Goal: Transaction & Acquisition: Purchase product/service

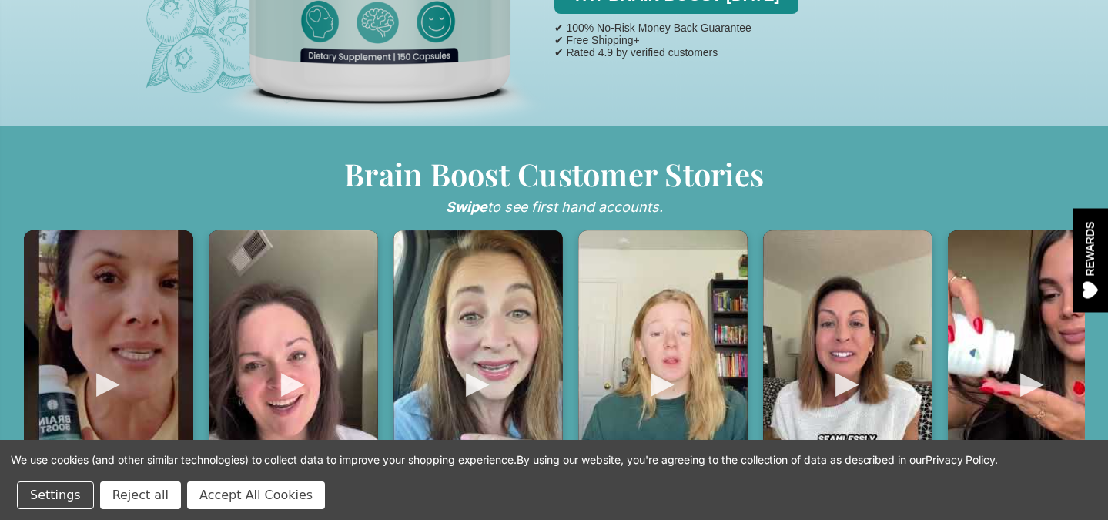
scroll to position [564, 0]
click at [107, 383] on div at bounding box center [108, 381] width 169 height 301
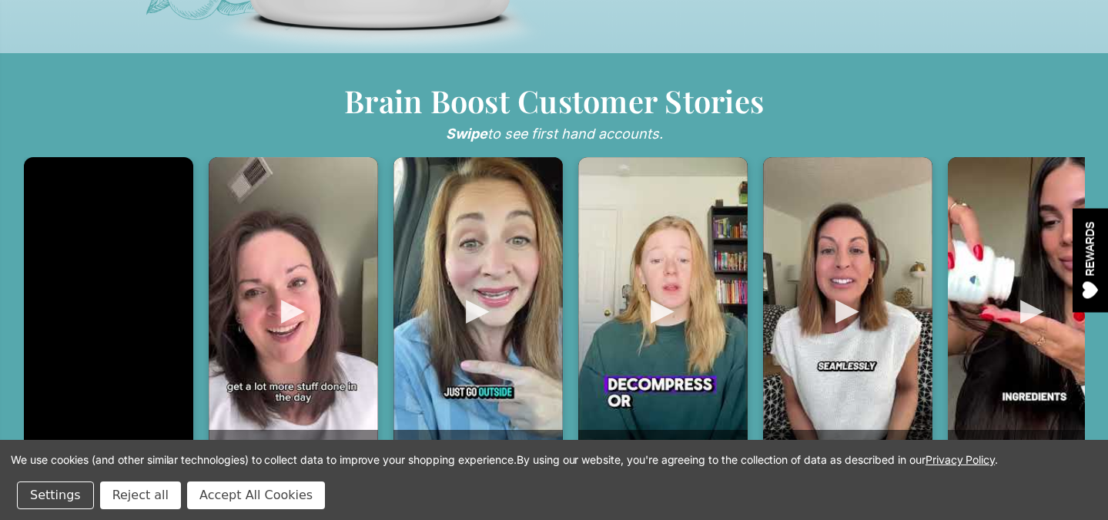
scroll to position [643, 0]
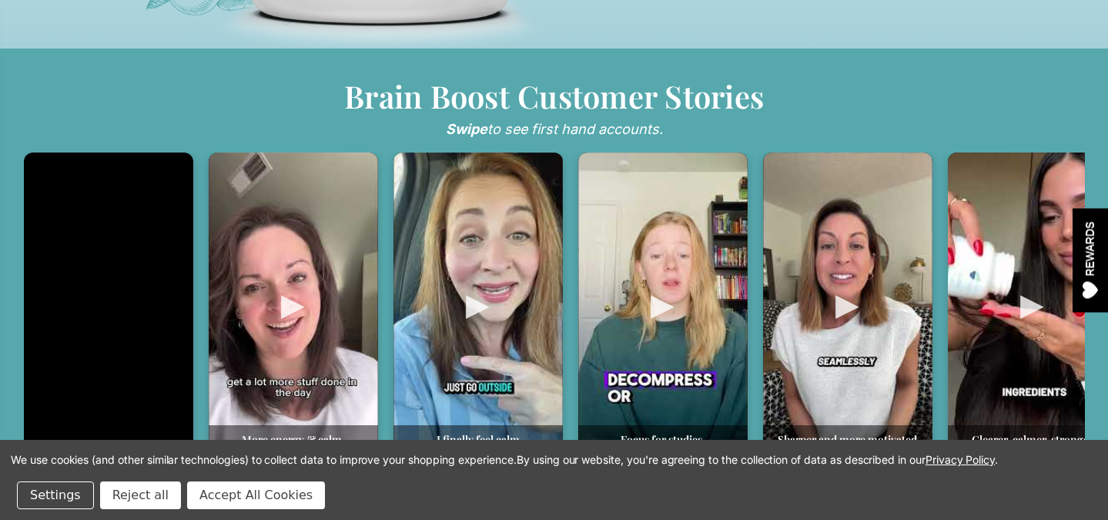
click at [209, 480] on div "We use cookies (and other similar technologies) to collect data to improve your…" at bounding box center [554, 473] width 1086 height 71
click at [212, 485] on button "Accept All Cookies" at bounding box center [256, 495] width 138 height 28
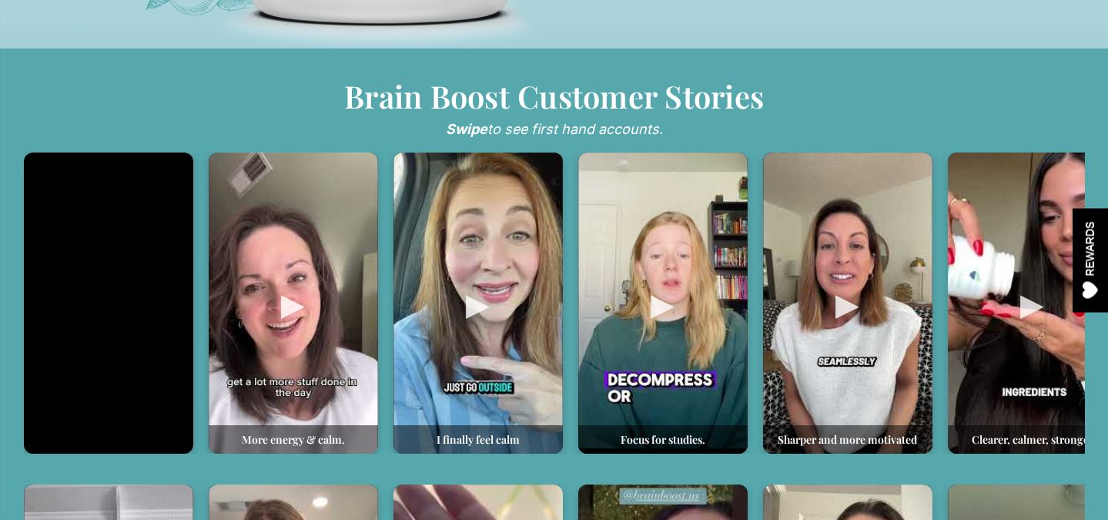
click at [300, 302] on div at bounding box center [293, 302] width 169 height 301
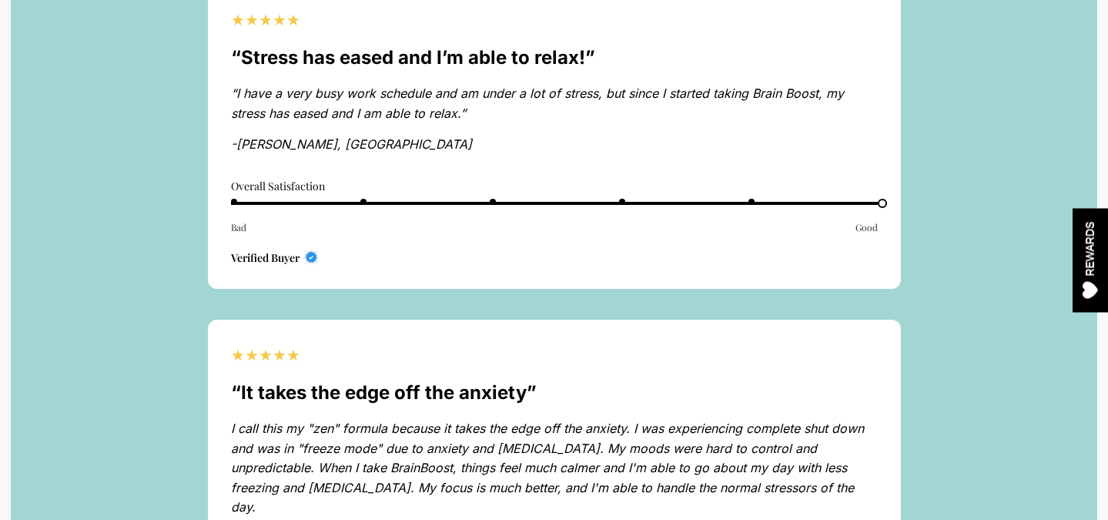
scroll to position [5544, 0]
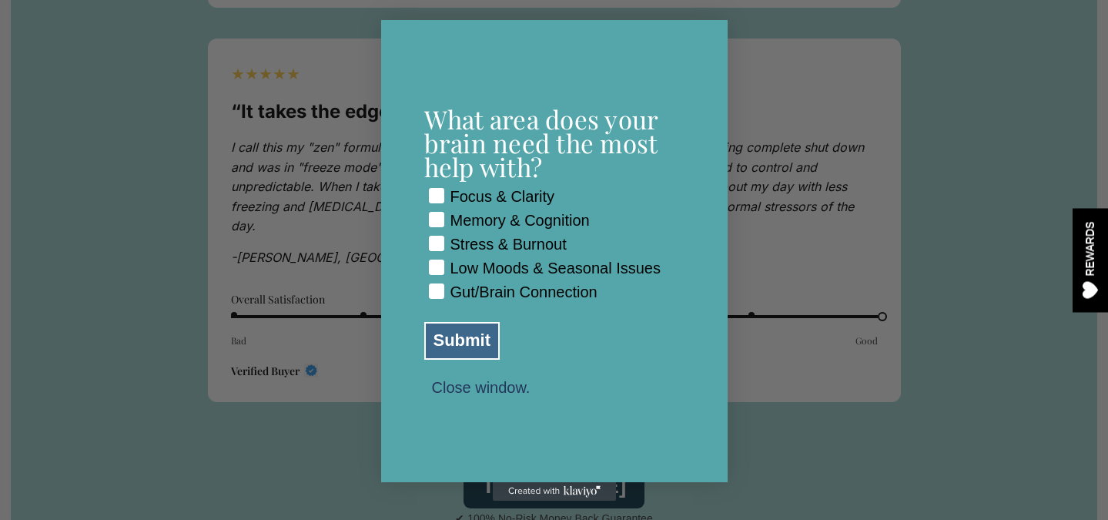
click at [348, 208] on div "Close dialog What area does your brain need the most help with? Checkbox Focus …" at bounding box center [554, 260] width 1108 height 520
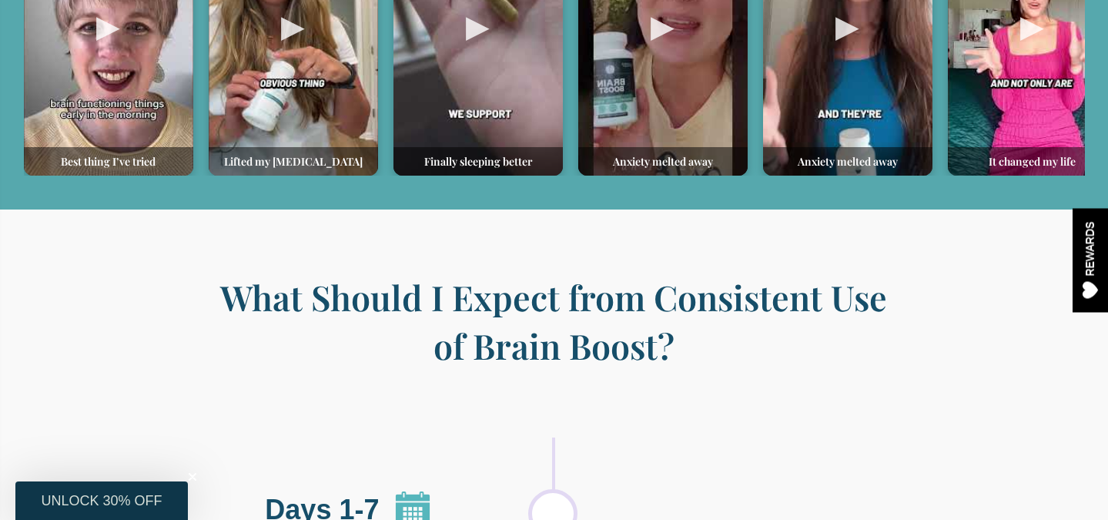
scroll to position [1158, 0]
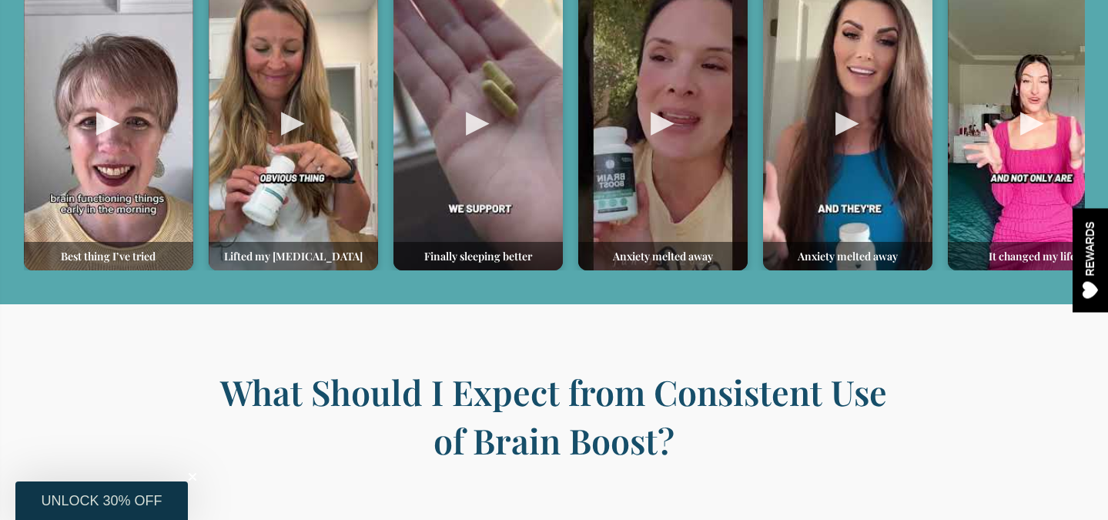
click at [1027, 113] on div at bounding box center [1032, 119] width 169 height 301
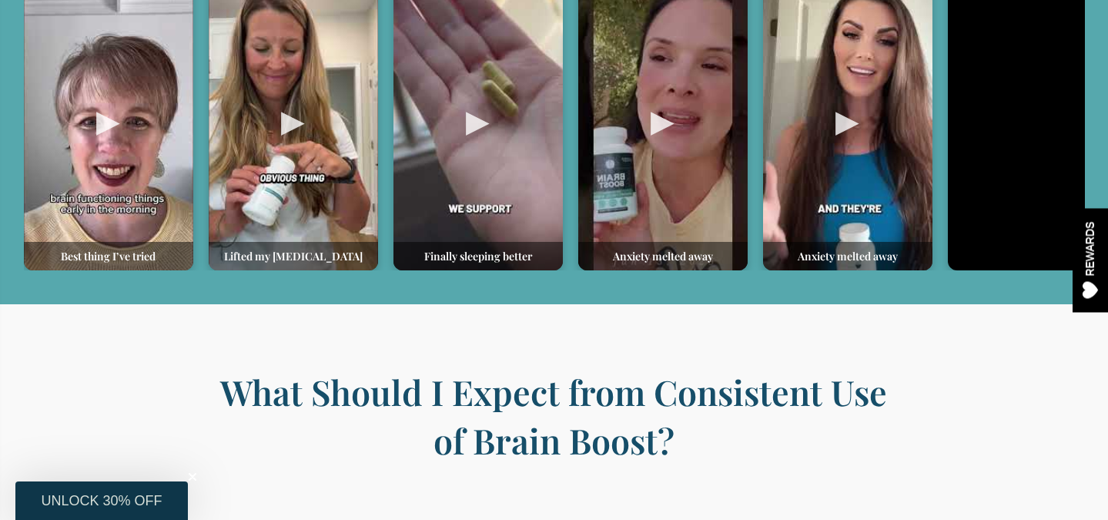
click at [848, 122] on div at bounding box center [847, 119] width 169 height 301
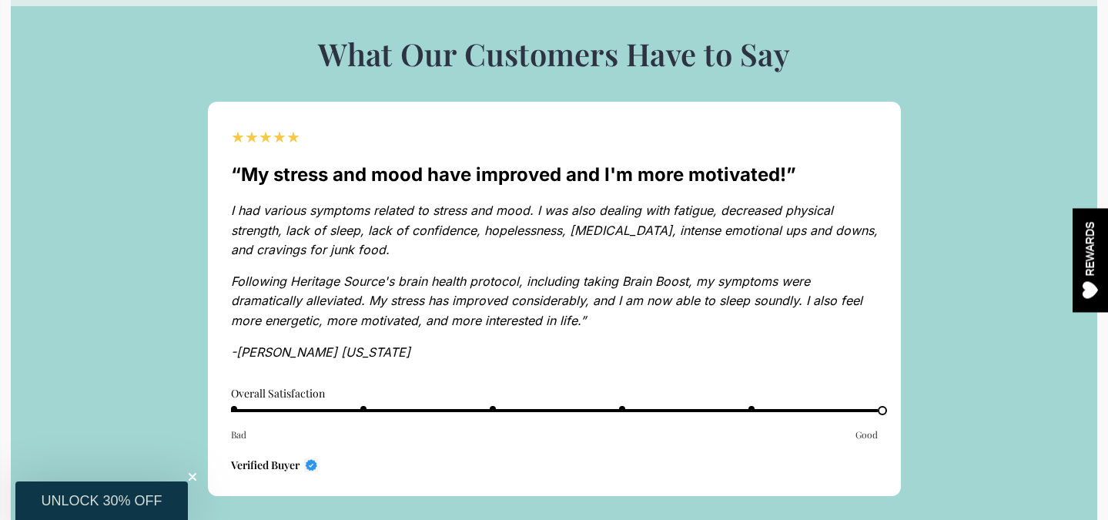
scroll to position [4698, 0]
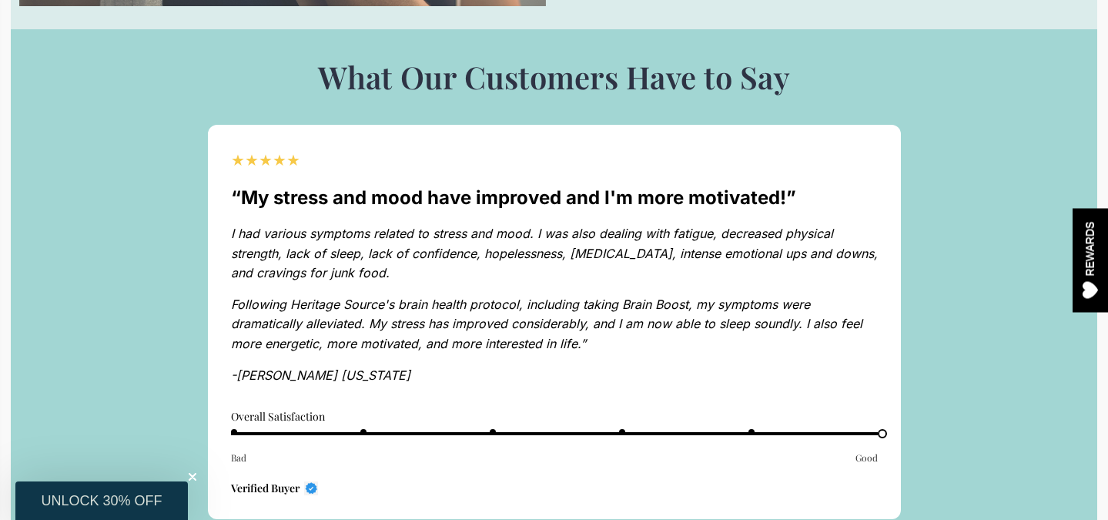
drag, startPoint x: 627, startPoint y: 325, endPoint x: 192, endPoint y: 206, distance: 451.6
copy div "I had various symptoms related to stress and mood. I was also dealing with fati…"
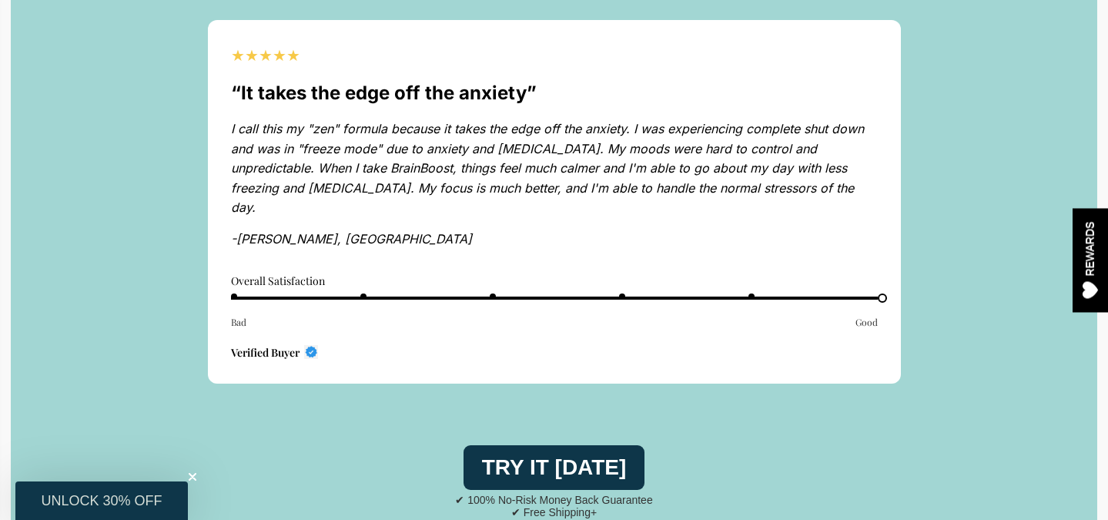
scroll to position [5350, 0]
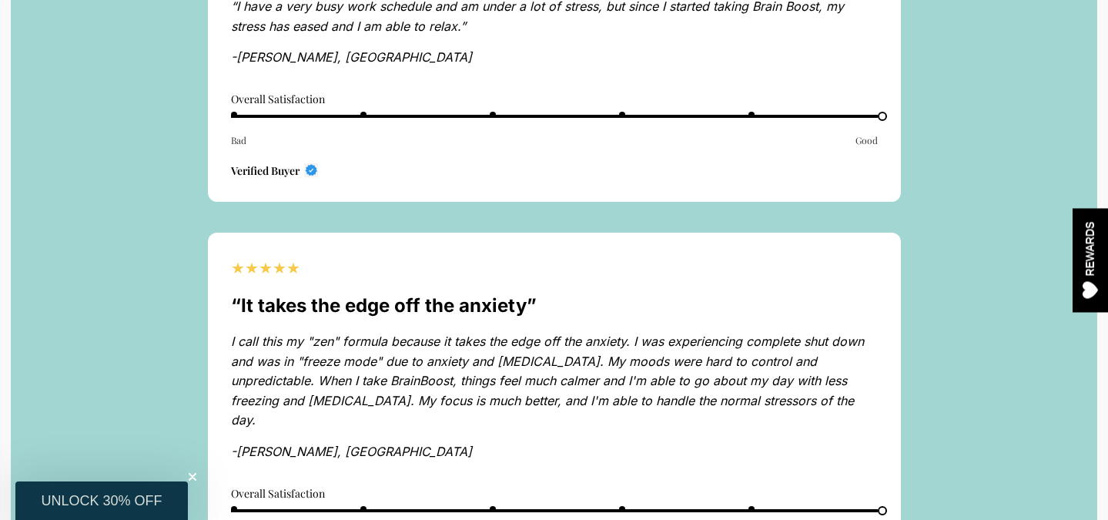
click at [454, 376] on p "I call this my "zen" formula because it takes the edge off the anxiety. I was e…" at bounding box center [554, 381] width 647 height 99
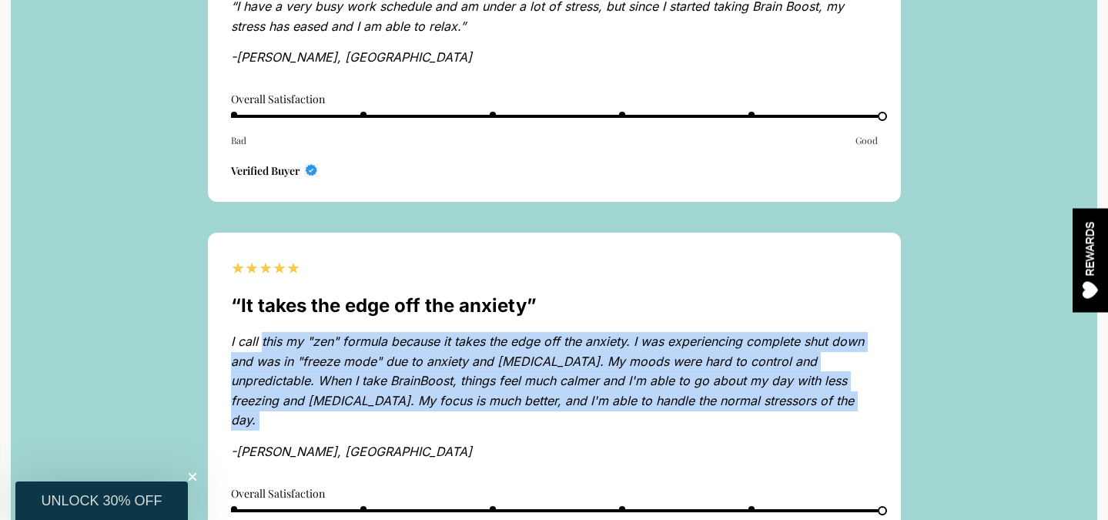
click at [454, 376] on p "I call this my "zen" formula because it takes the edge off the anxiety. I was e…" at bounding box center [554, 381] width 647 height 99
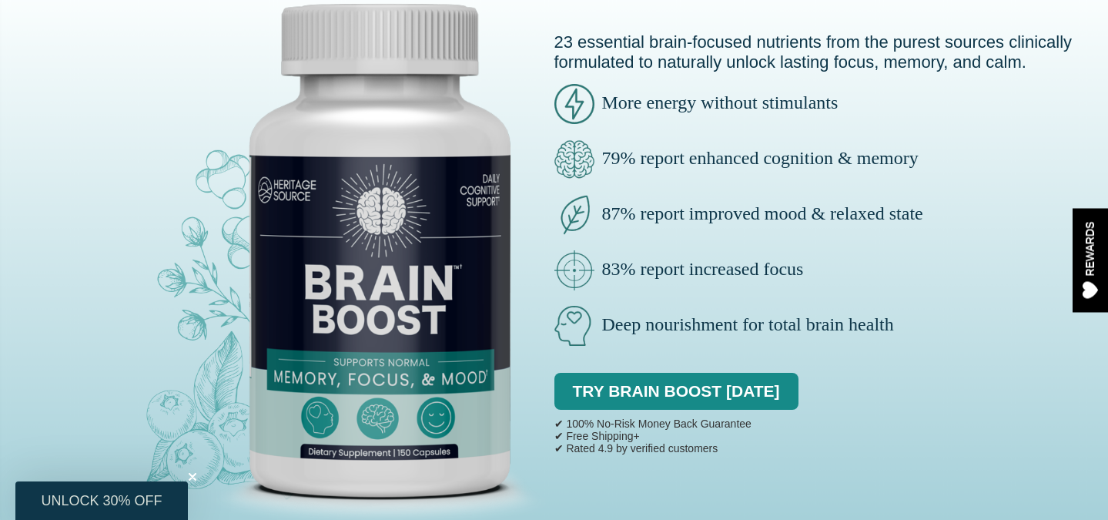
scroll to position [0, 0]
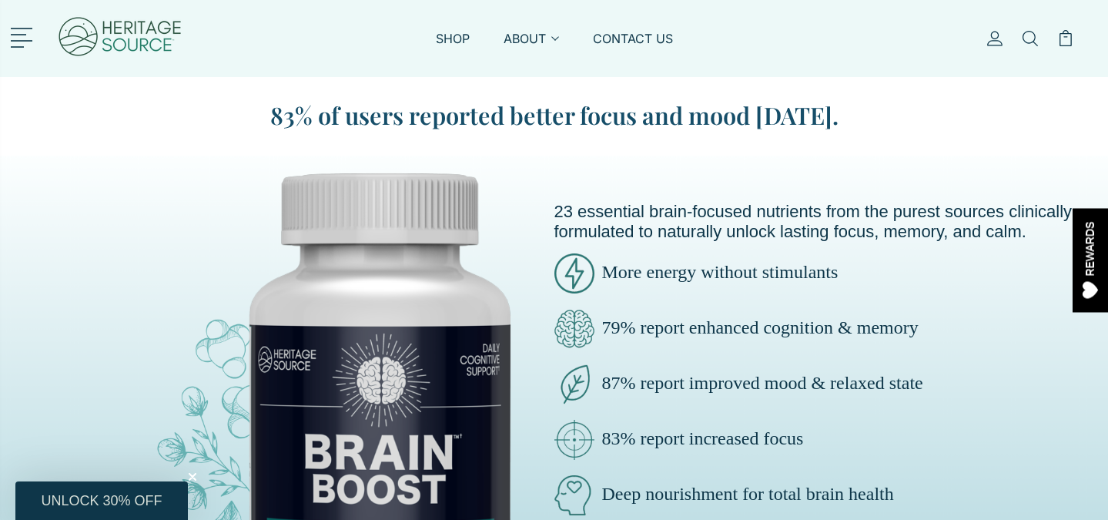
click at [20, 46] on span at bounding box center [17, 47] width 13 height 2
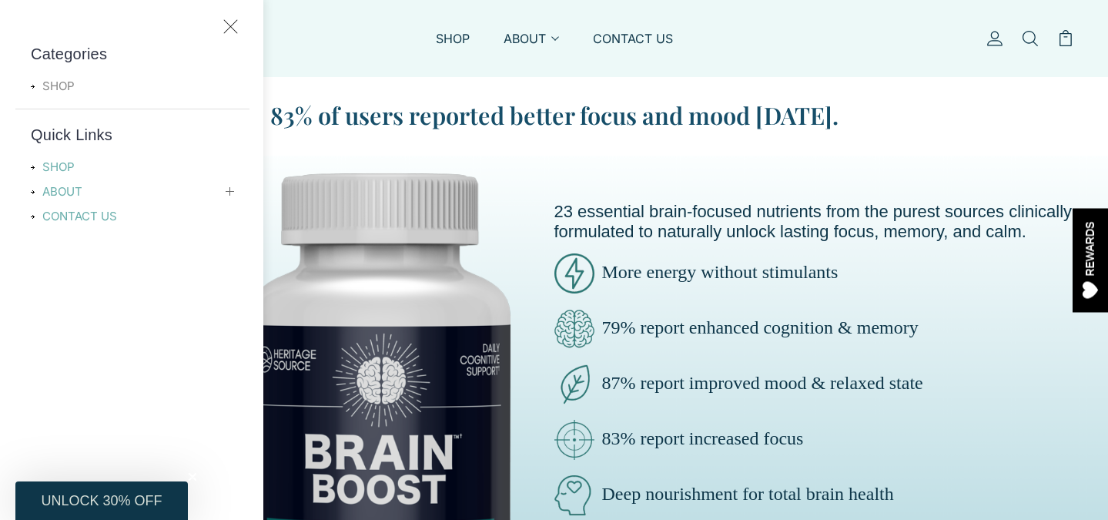
click at [54, 83] on link "SHOP" at bounding box center [62, 86] width 63 height 18
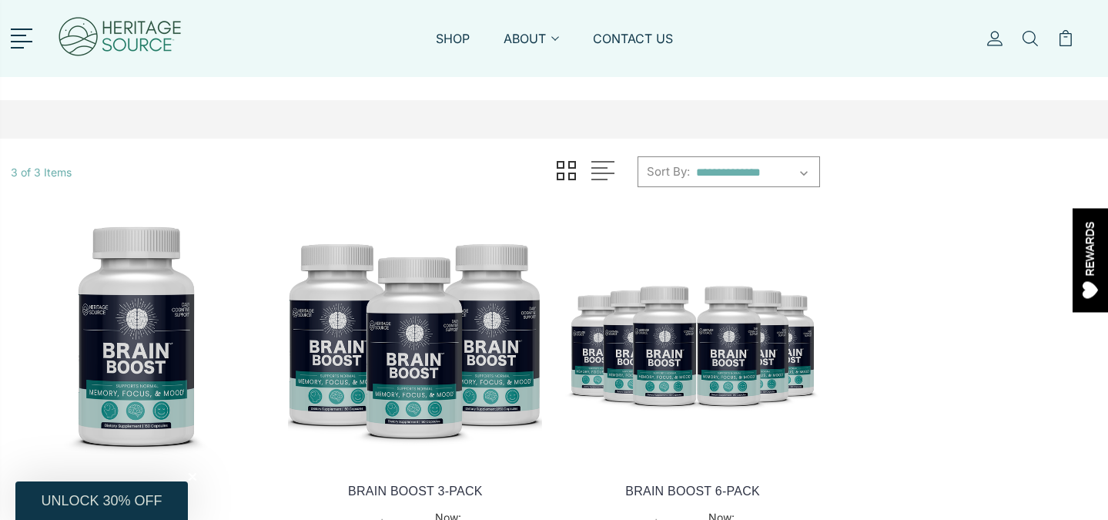
click at [157, 39] on img at bounding box center [120, 39] width 126 height 62
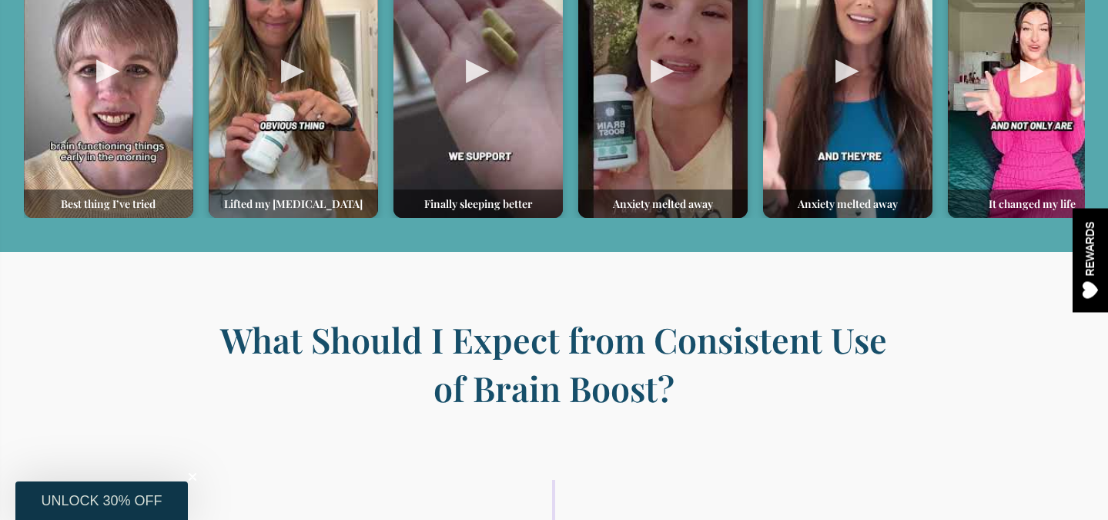
scroll to position [1138, 0]
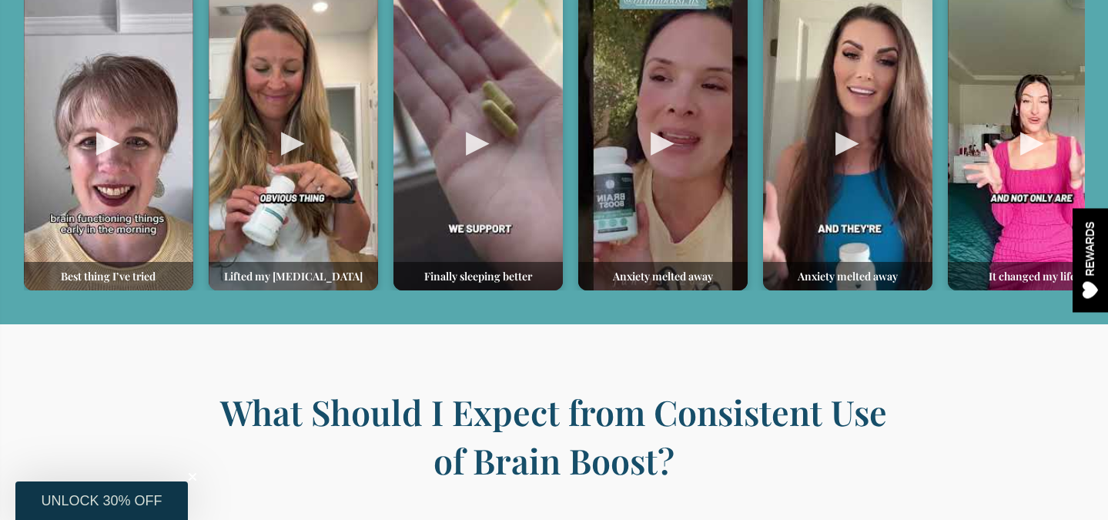
click at [477, 133] on div at bounding box center [477, 139] width 169 height 301
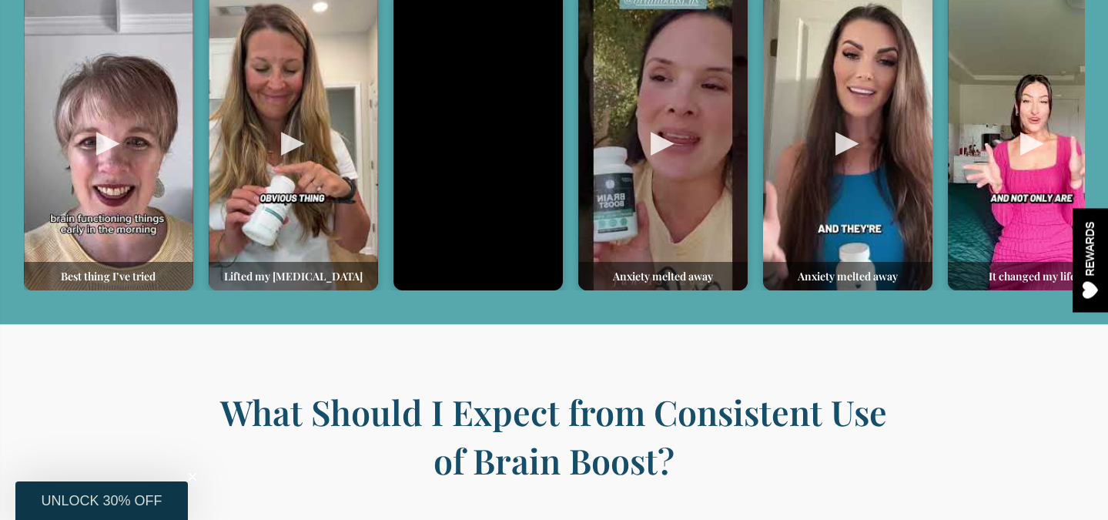
click at [292, 139] on div at bounding box center [293, 139] width 169 height 301
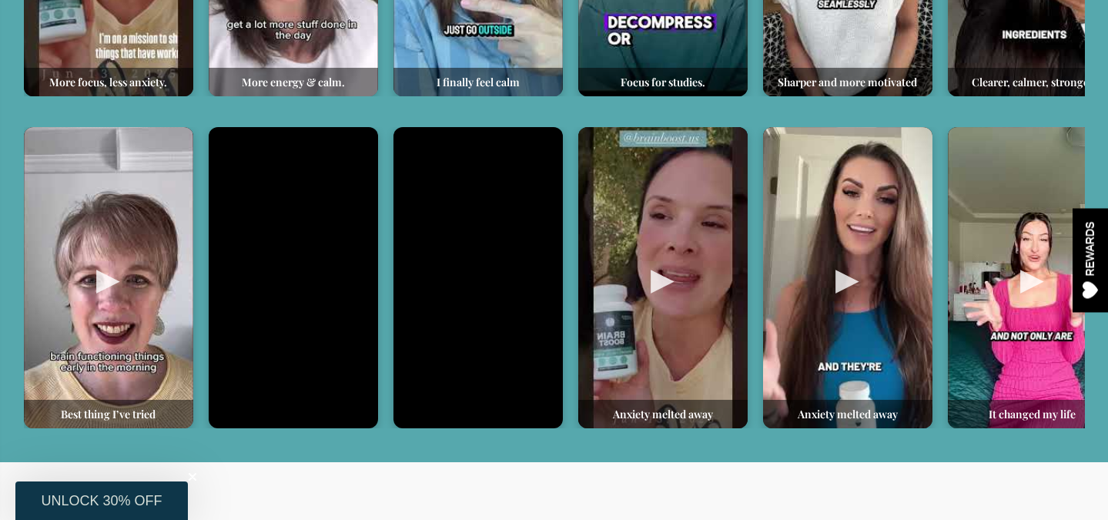
scroll to position [918, 0]
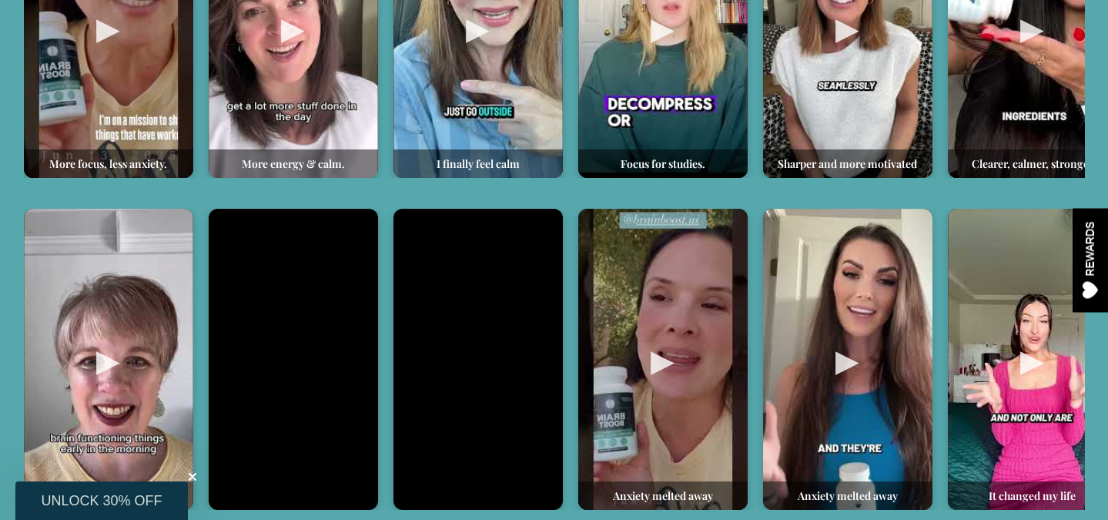
click at [479, 52] on div at bounding box center [477, 27] width 169 height 301
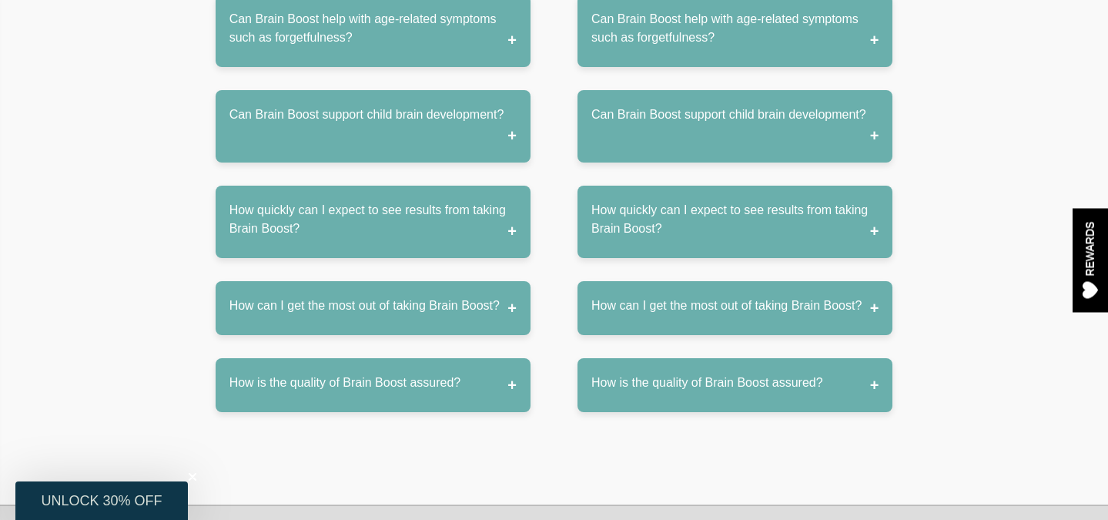
scroll to position [8691, 0]
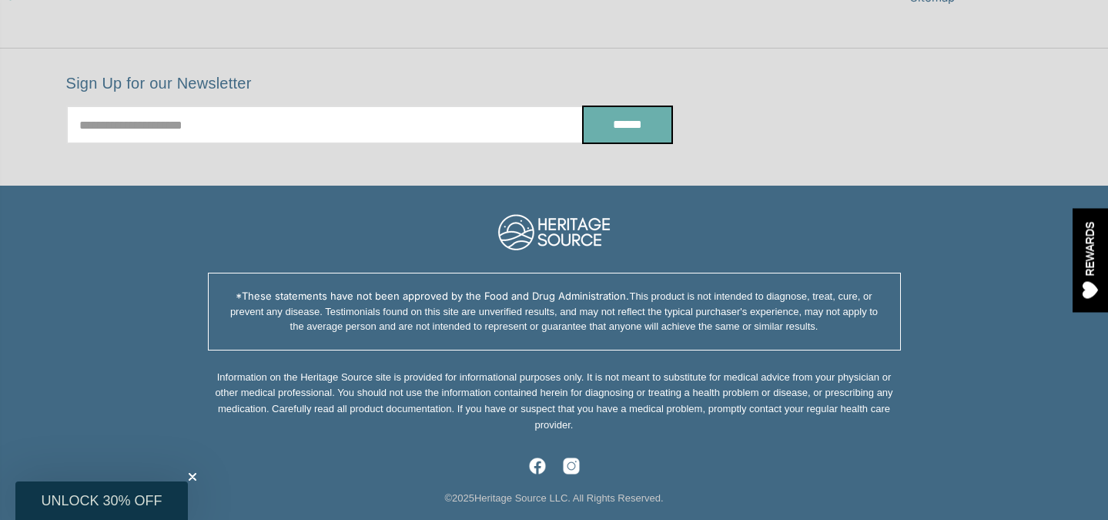
click at [573, 457] on img at bounding box center [571, 466] width 18 height 18
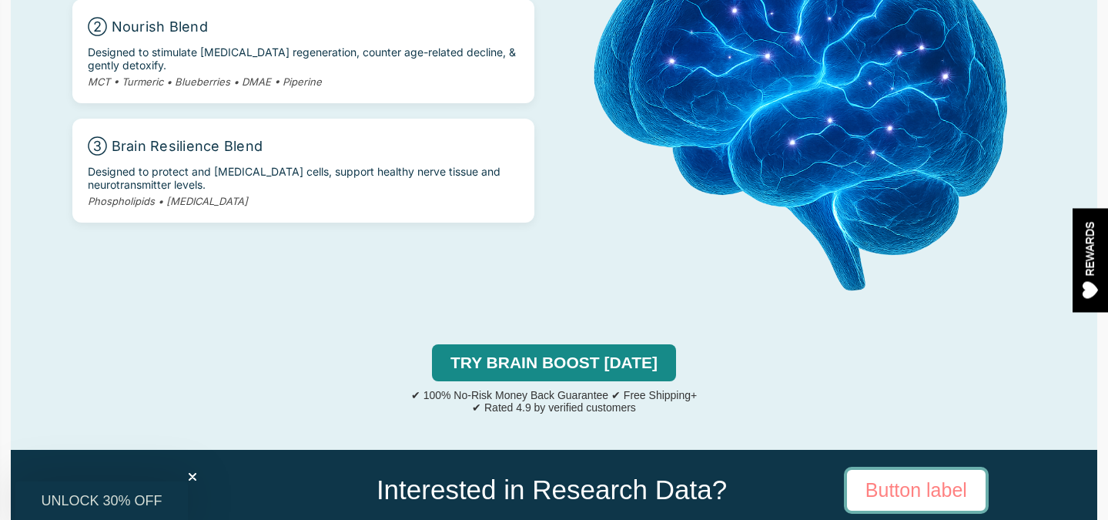
scroll to position [3494, 0]
